Goal: Contribute content: Contribute content

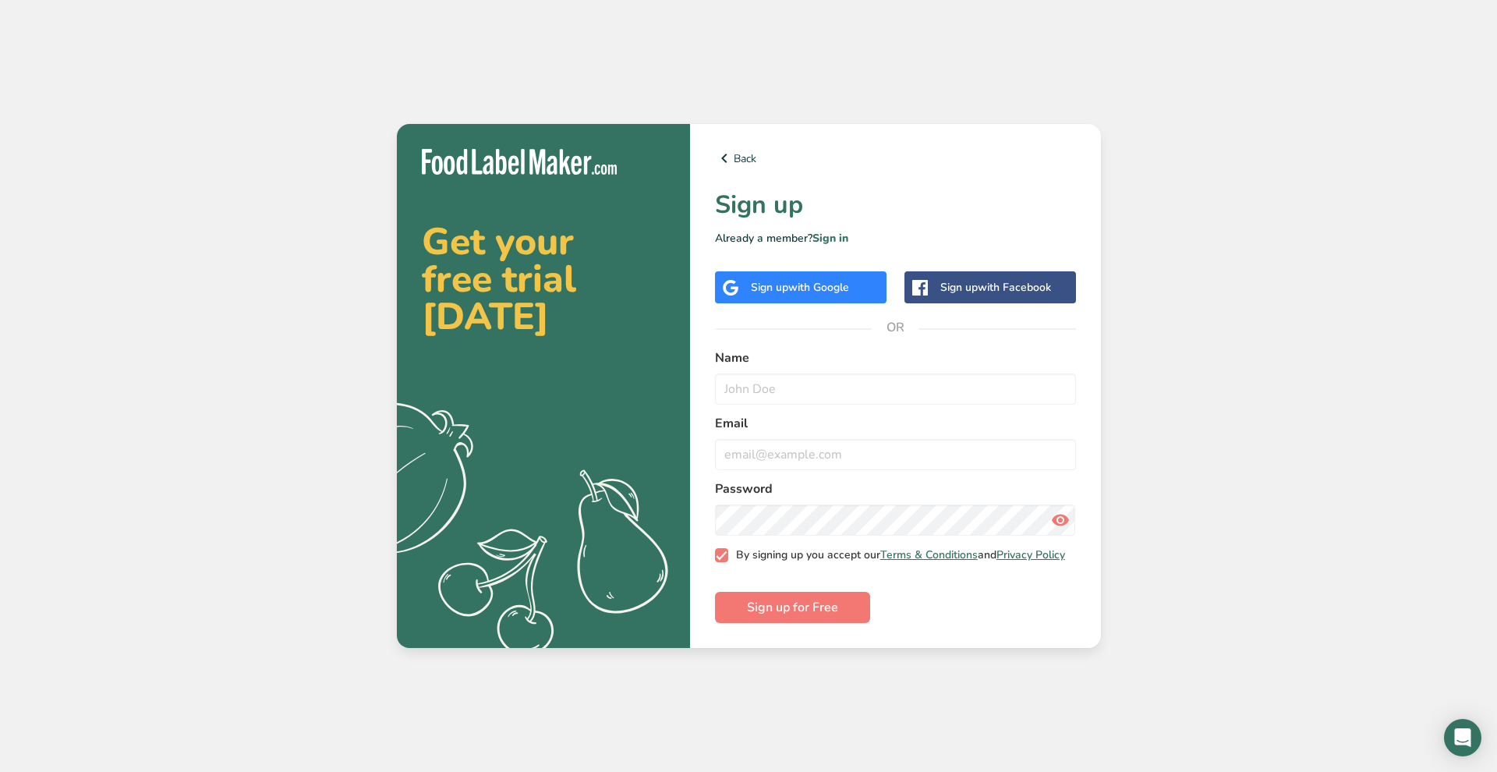
click at [723, 558] on span at bounding box center [722, 555] width 14 height 14
click at [723, 558] on input "By signing up you accept our Terms & Conditions and Privacy Policy" at bounding box center [720, 556] width 10 height 10
checkbox input "false"
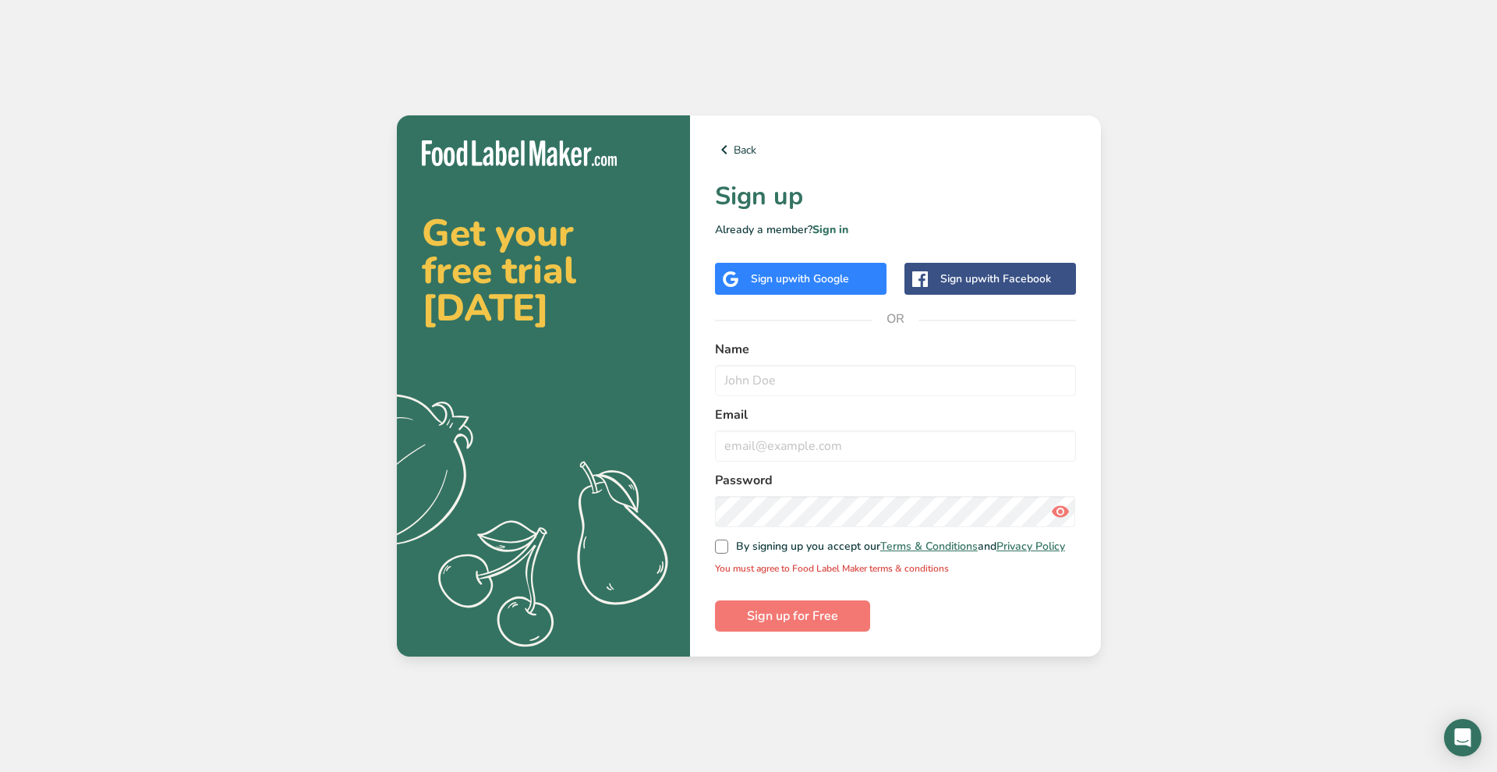
click at [849, 273] on span "with Google" at bounding box center [819, 278] width 61 height 15
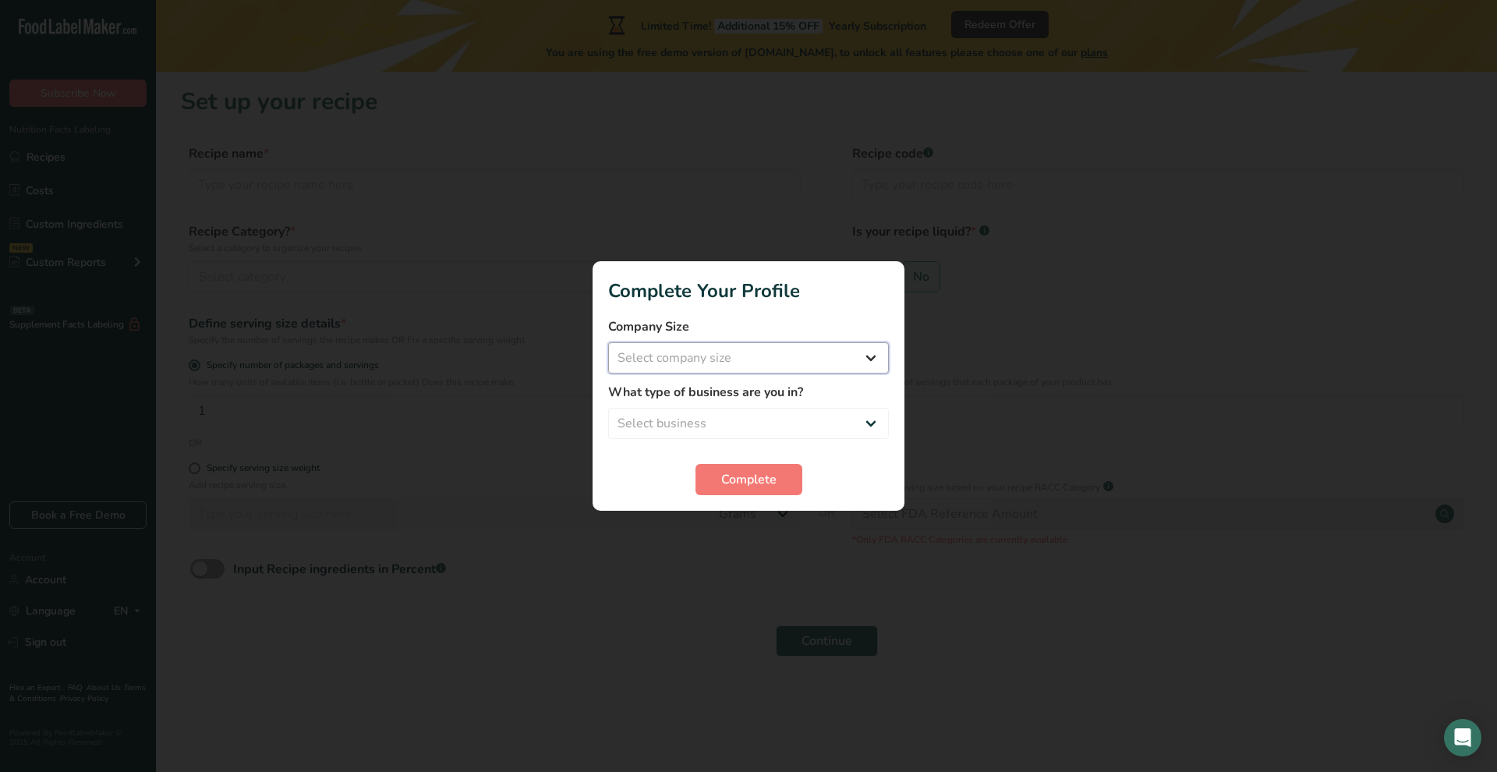
select select "1"
select select "3"
click at [747, 487] on span "Complete" at bounding box center [748, 479] width 55 height 19
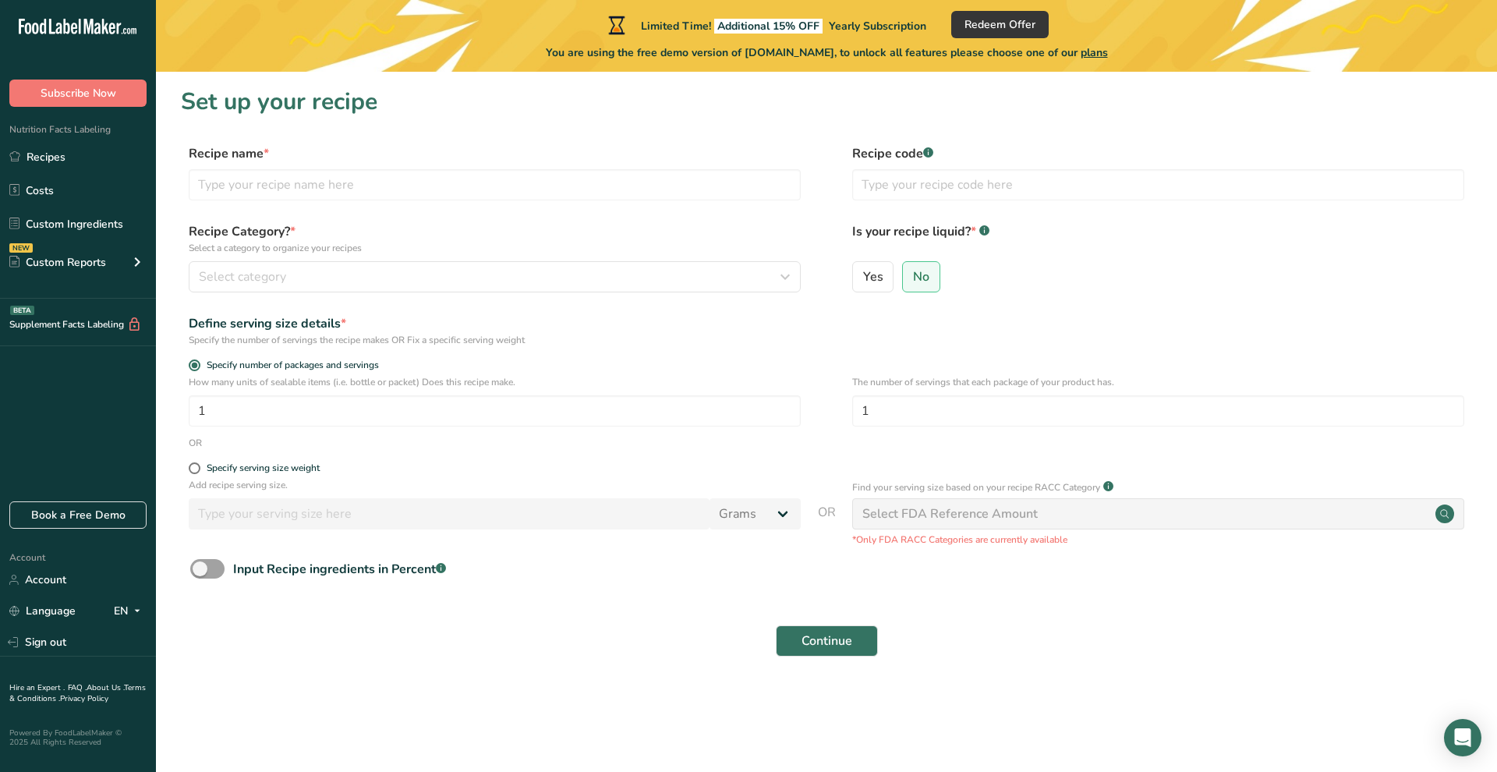
click at [94, 23] on icon at bounding box center [88, 27] width 9 height 16
click at [512, 180] on input "text" at bounding box center [495, 184] width 612 height 31
type input "test"
click at [421, 278] on div "Select category" at bounding box center [490, 277] width 583 height 19
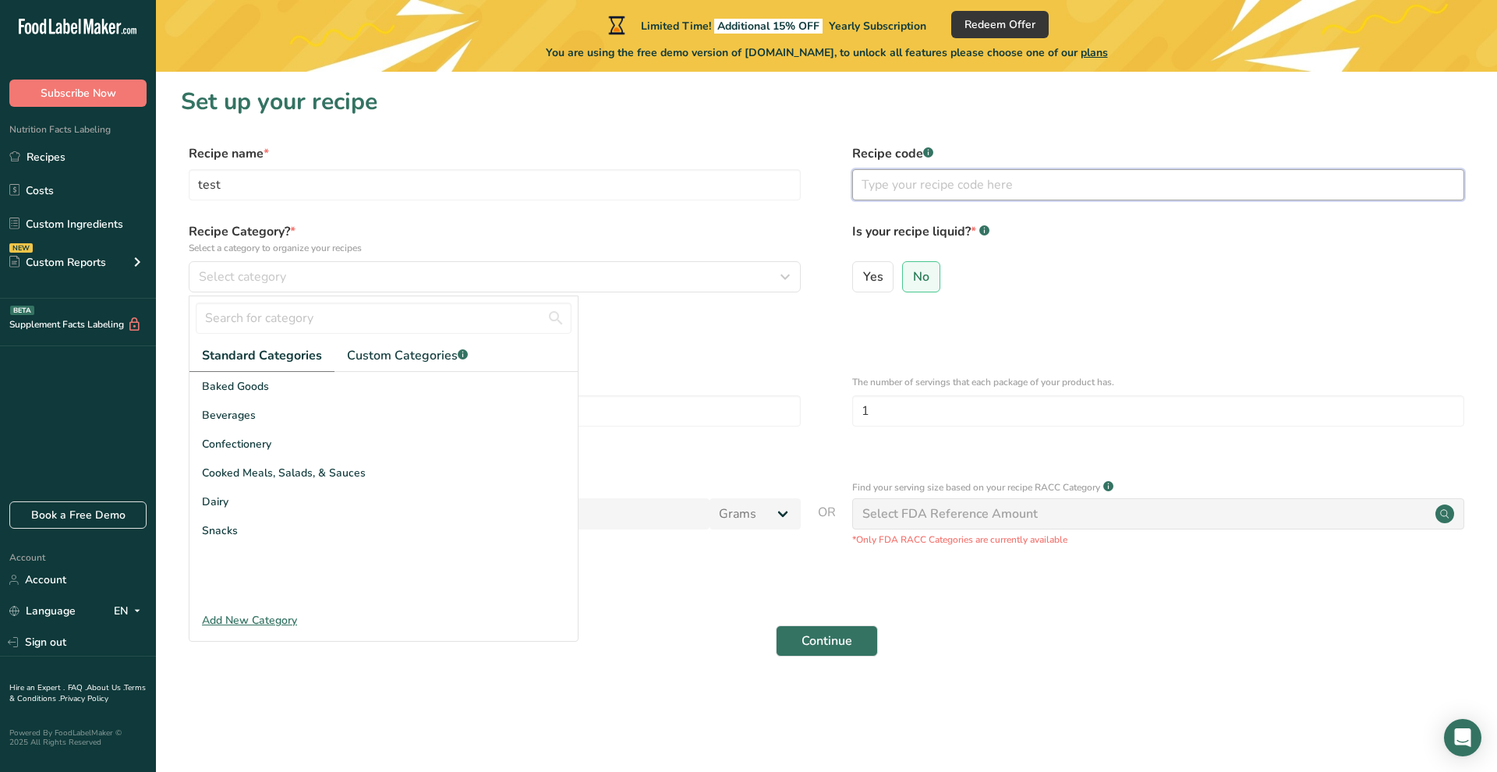
click at [961, 184] on input "text" at bounding box center [1158, 184] width 612 height 31
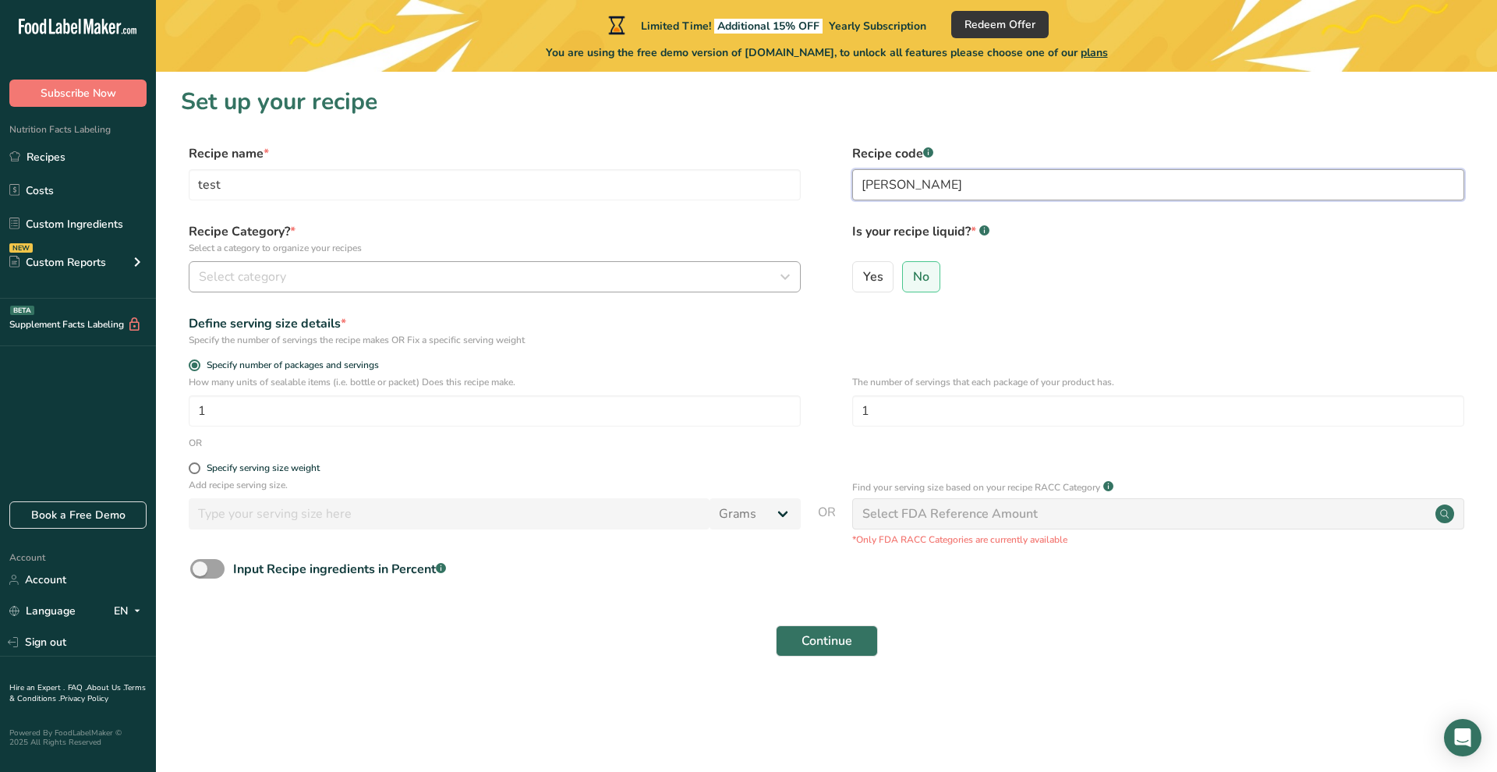
type input "[PERSON_NAME]"
click at [562, 288] on button "Select category" at bounding box center [495, 276] width 612 height 31
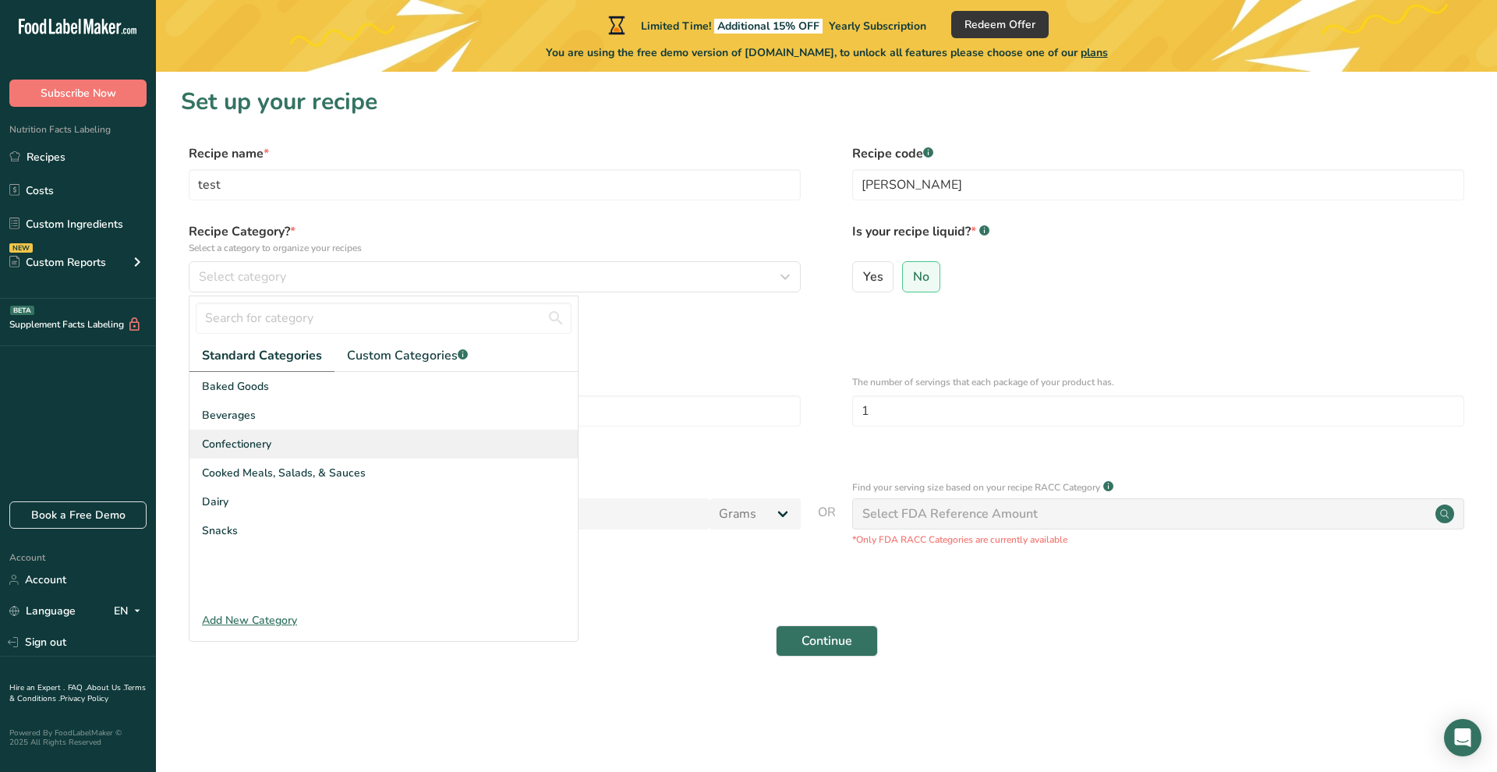
click at [241, 430] on div "Confectionery" at bounding box center [384, 444] width 388 height 29
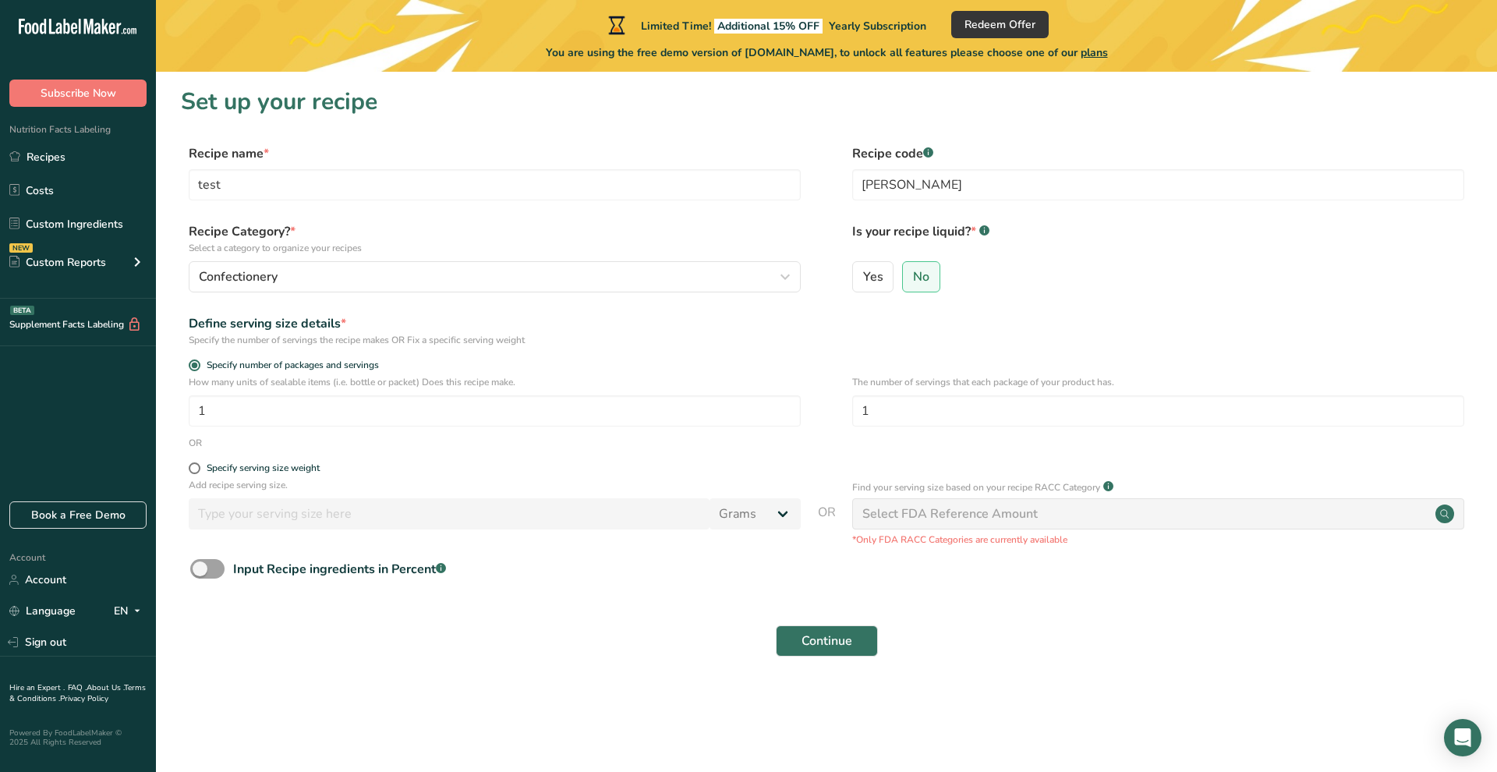
click at [828, 620] on div "Continue" at bounding box center [827, 641] width 1292 height 50
click at [845, 657] on div "Continue" at bounding box center [827, 641] width 1292 height 50
click at [943, 516] on div "Select FDA Reference Amount" at bounding box center [950, 514] width 175 height 19
click at [108, 34] on icon ".a-20{fill:#fff;}" at bounding box center [95, 31] width 152 height 24
click at [51, 161] on link "Recipes" at bounding box center [78, 157] width 156 height 30
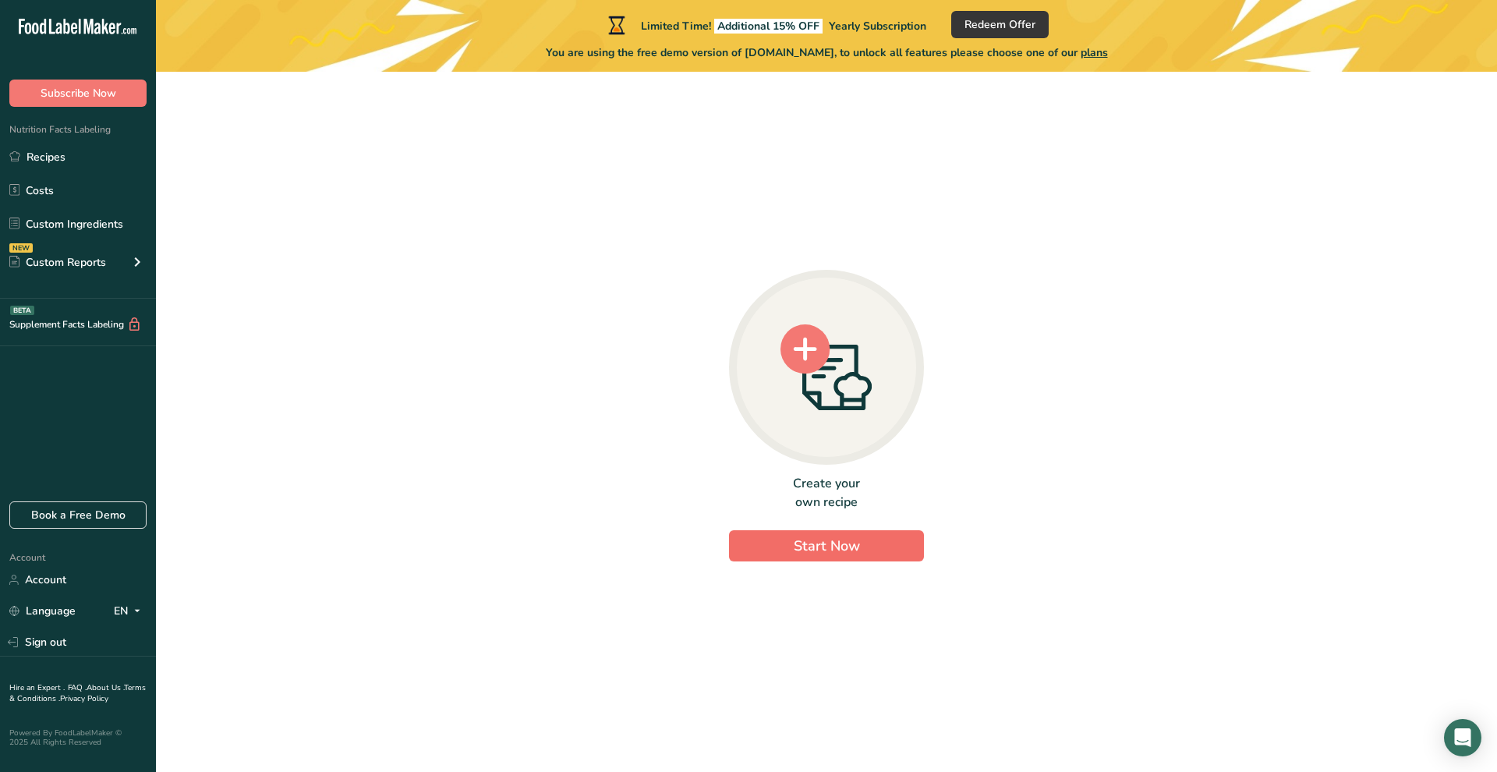
click at [863, 555] on button "Start Now" at bounding box center [826, 545] width 195 height 31
